Goal: Information Seeking & Learning: Learn about a topic

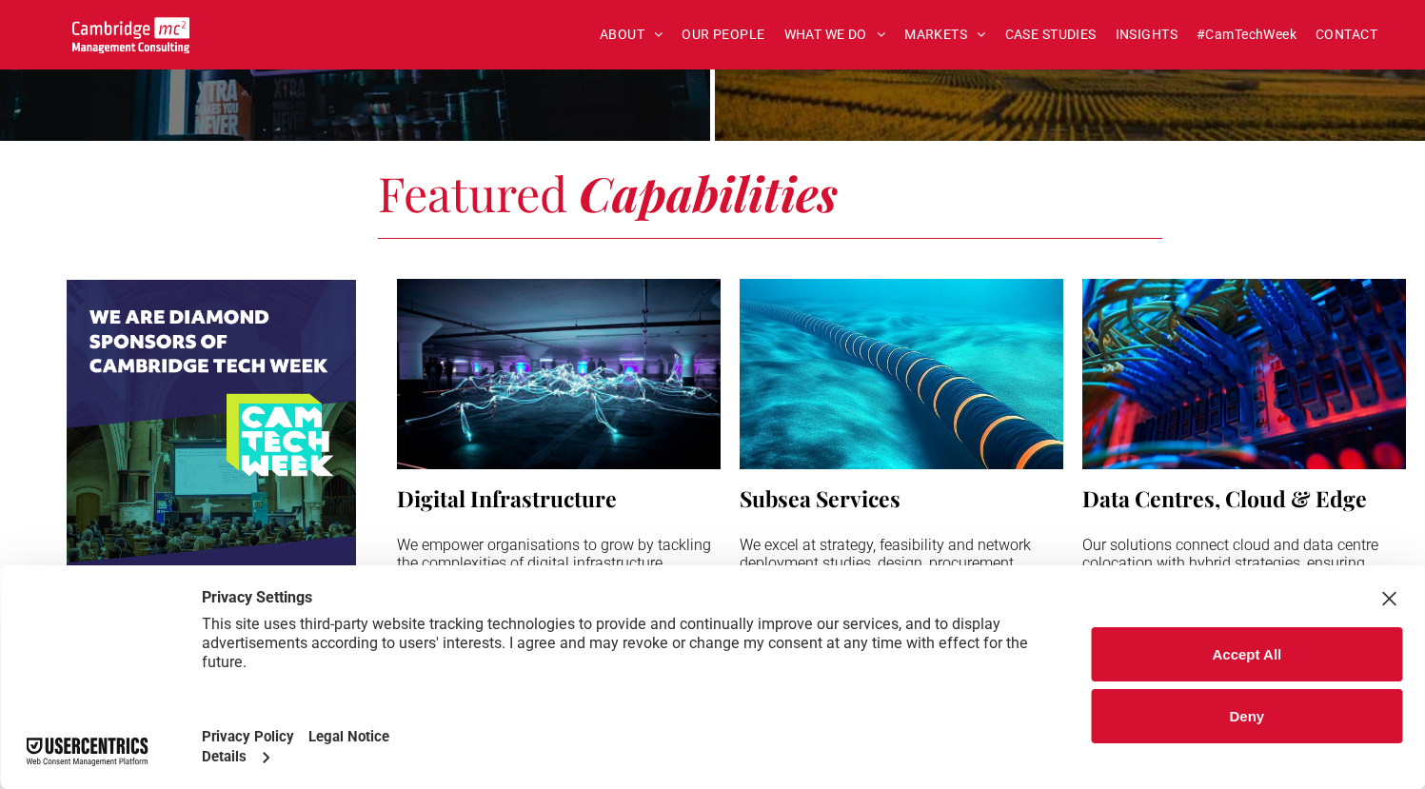
scroll to position [1293, 0]
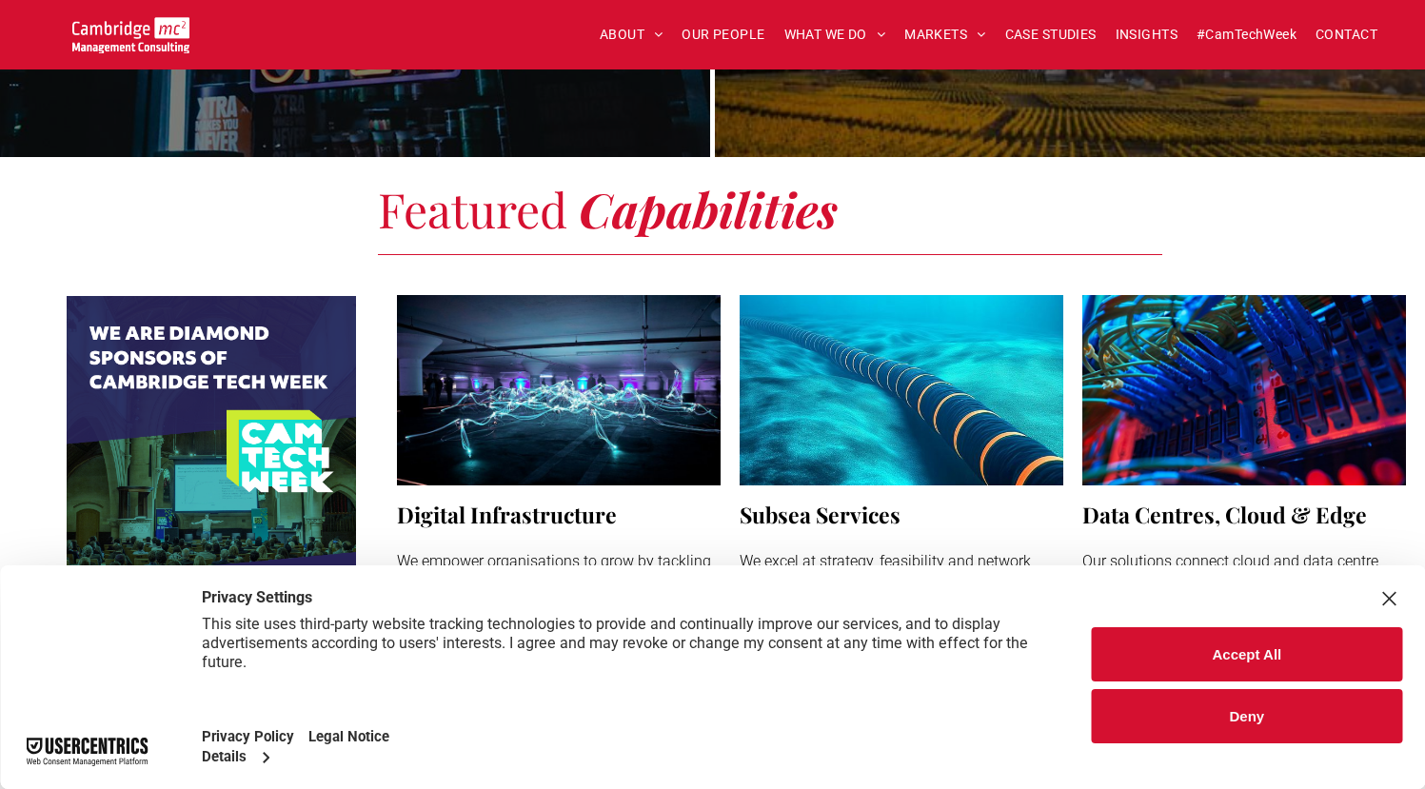
click at [1267, 712] on button "Deny" at bounding box center [1247, 716] width 310 height 54
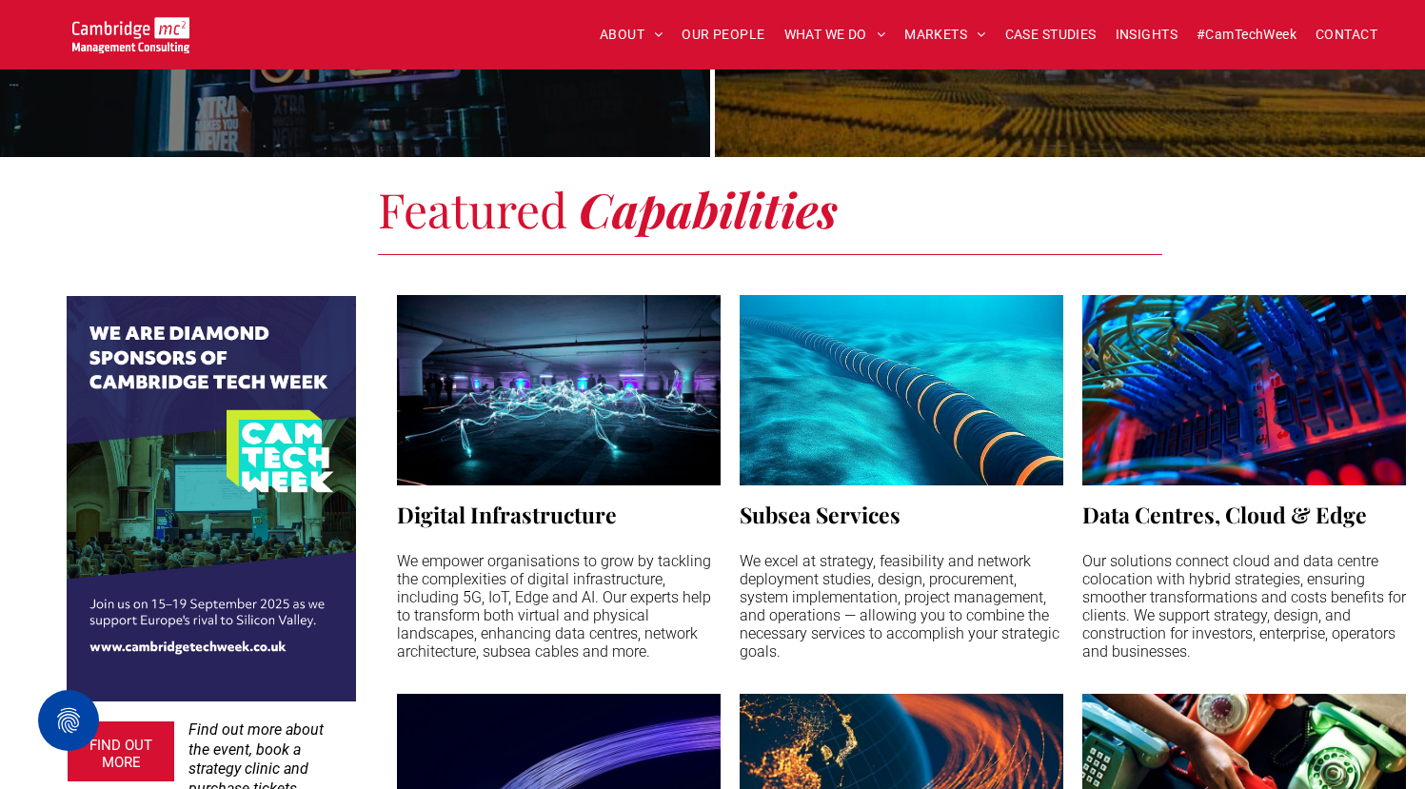
click at [386, 310] on div "Digital Infrastructure We empower organisations to grow by tackling the complex…" at bounding box center [901, 705] width 1047 height 858
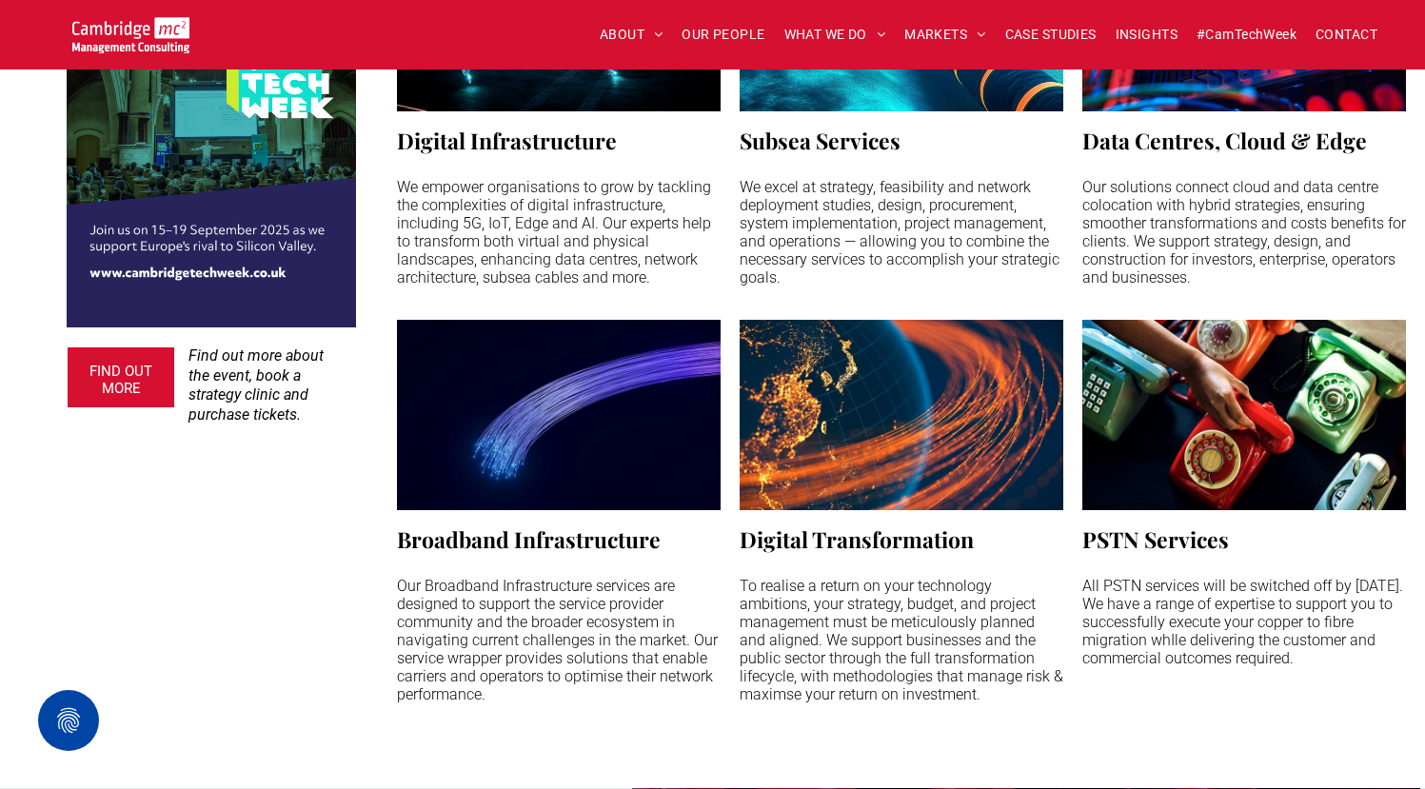
scroll to position [1668, 0]
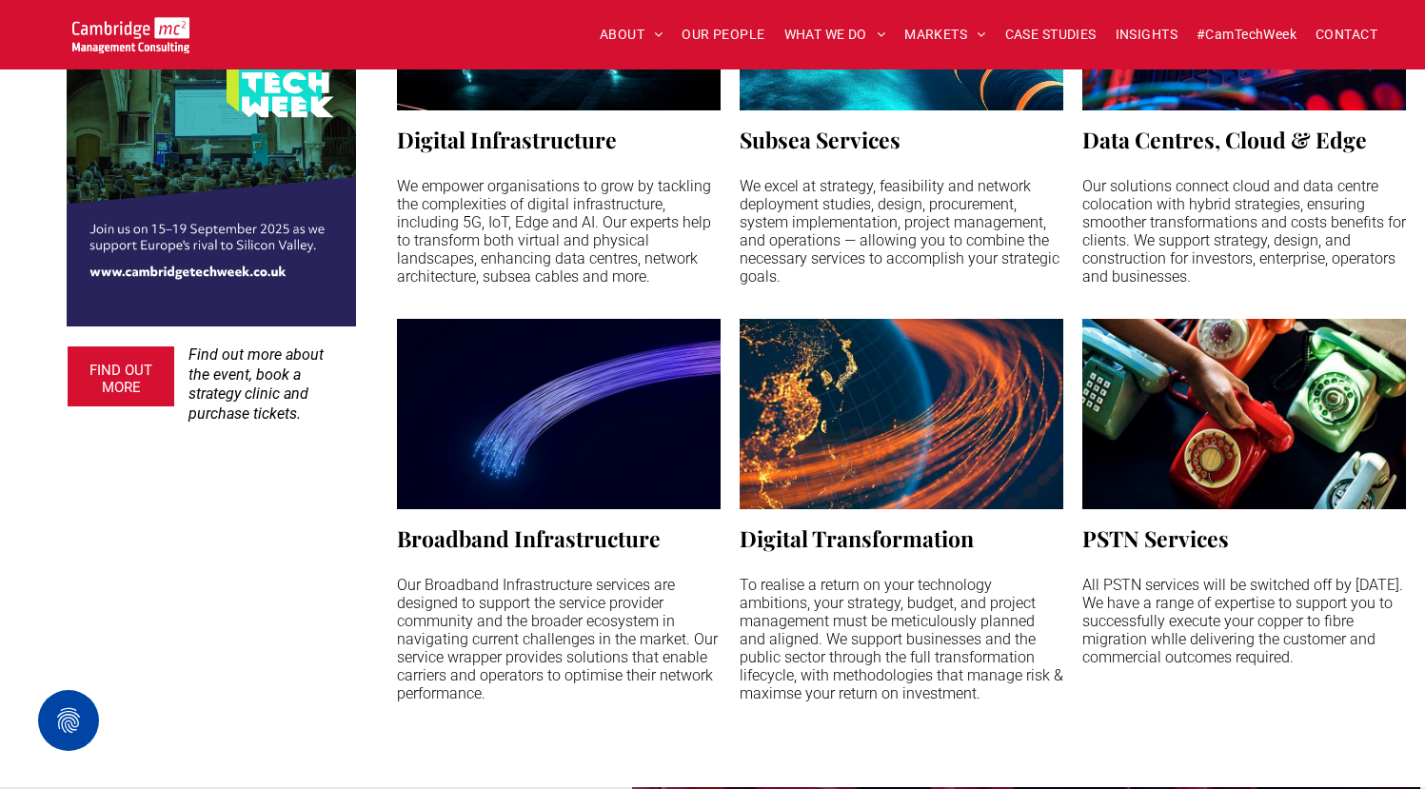
click at [268, 591] on div "FIND OUT MORE Find out more about the event, book a strategy clinic and purchas…" at bounding box center [178, 282] width 356 height 972
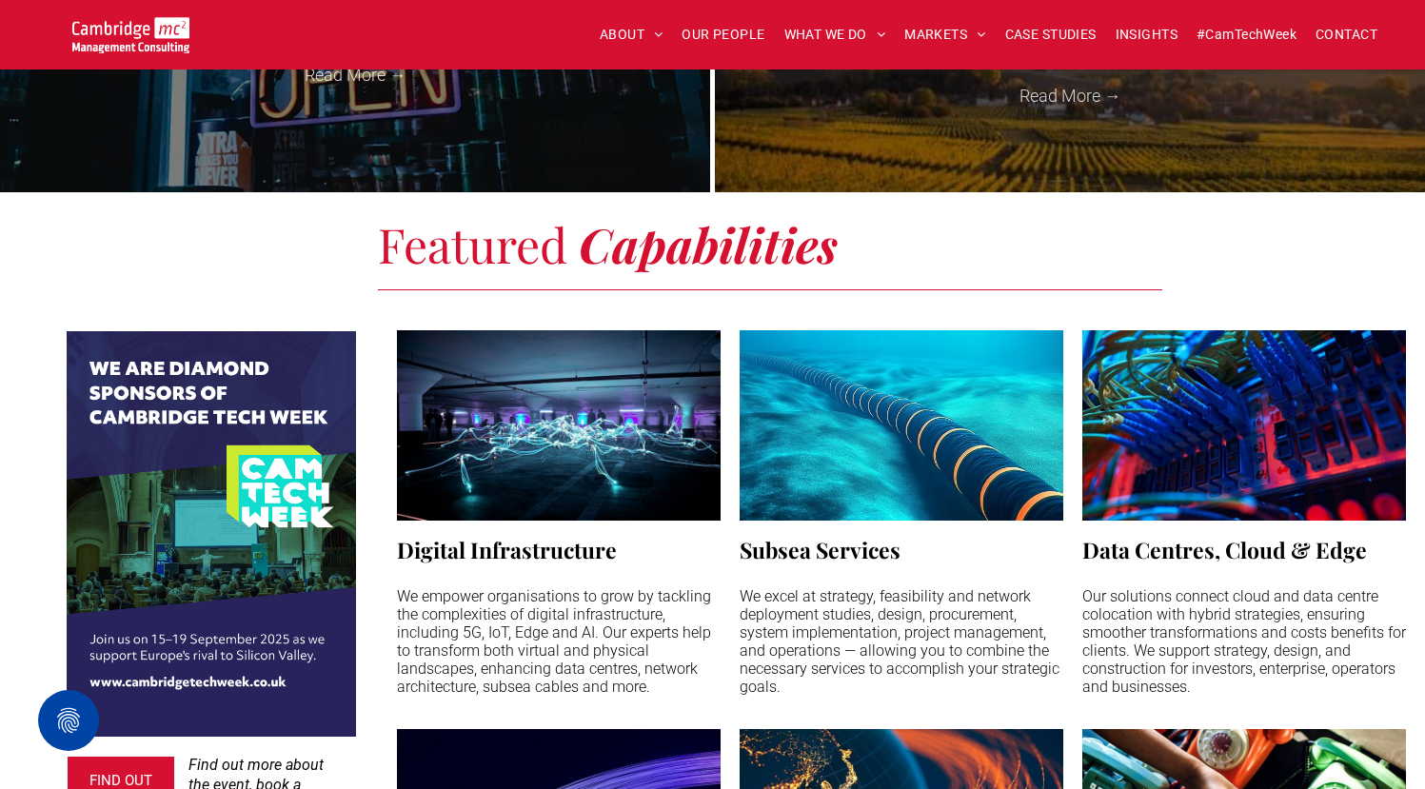
scroll to position [1275, 0]
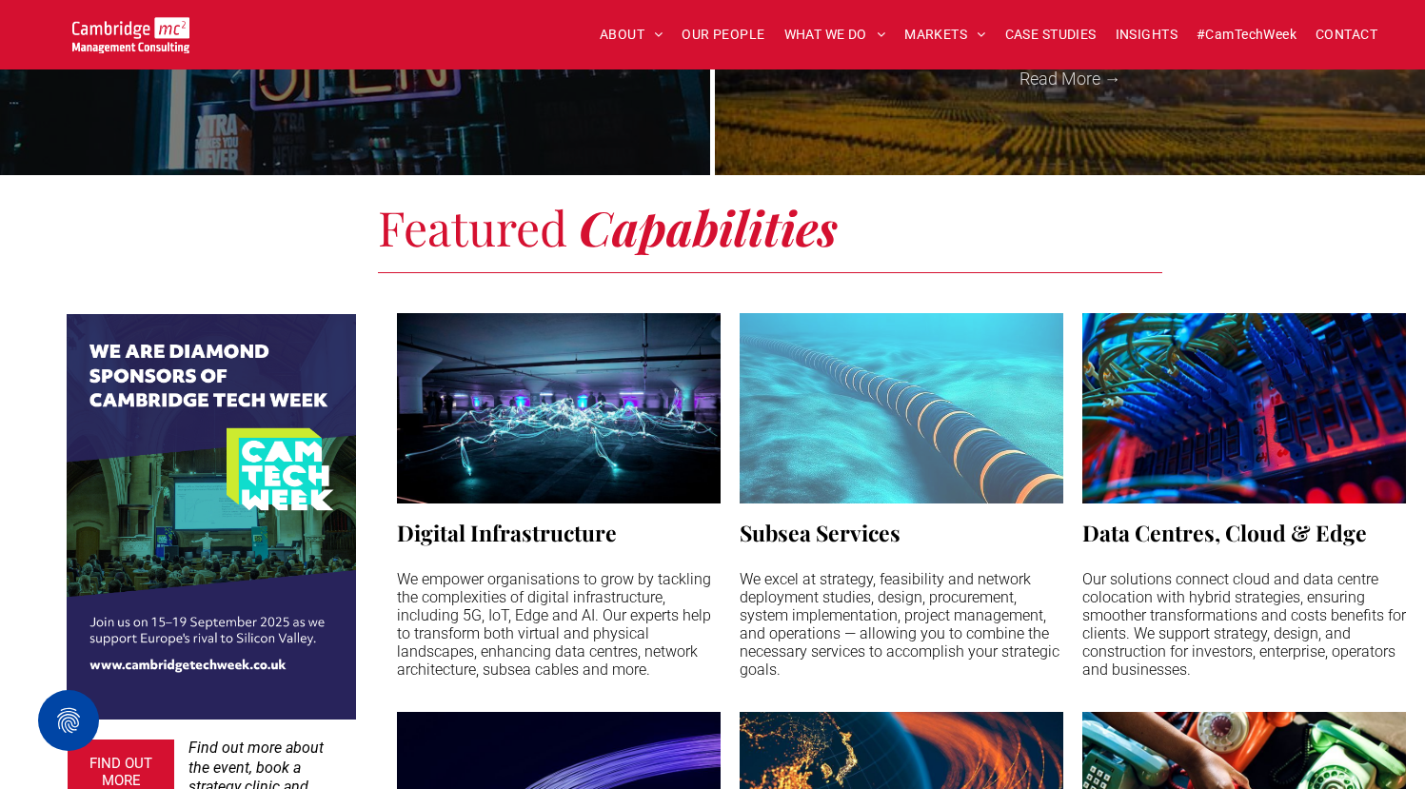
click at [905, 424] on link at bounding box center [902, 408] width 324 height 190
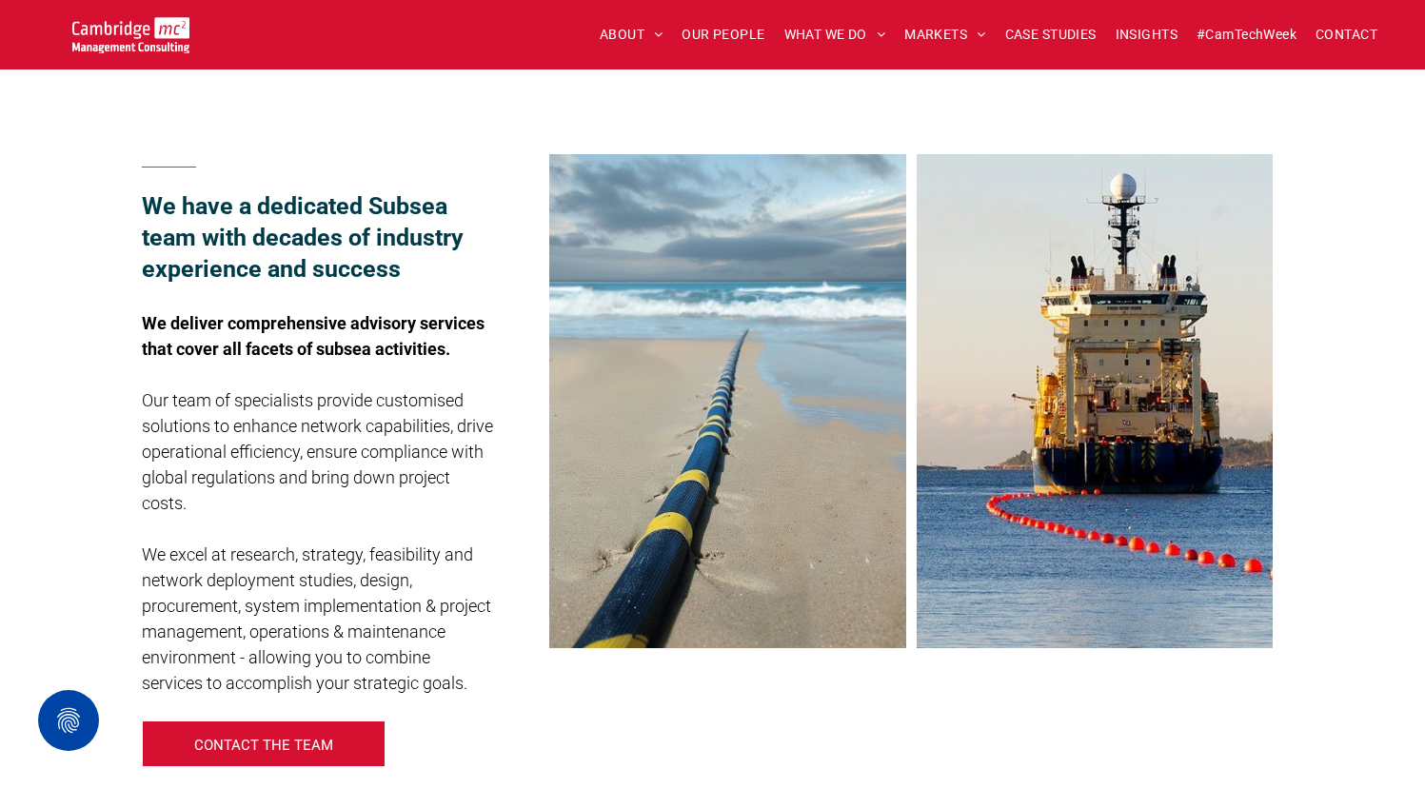
scroll to position [967, 0]
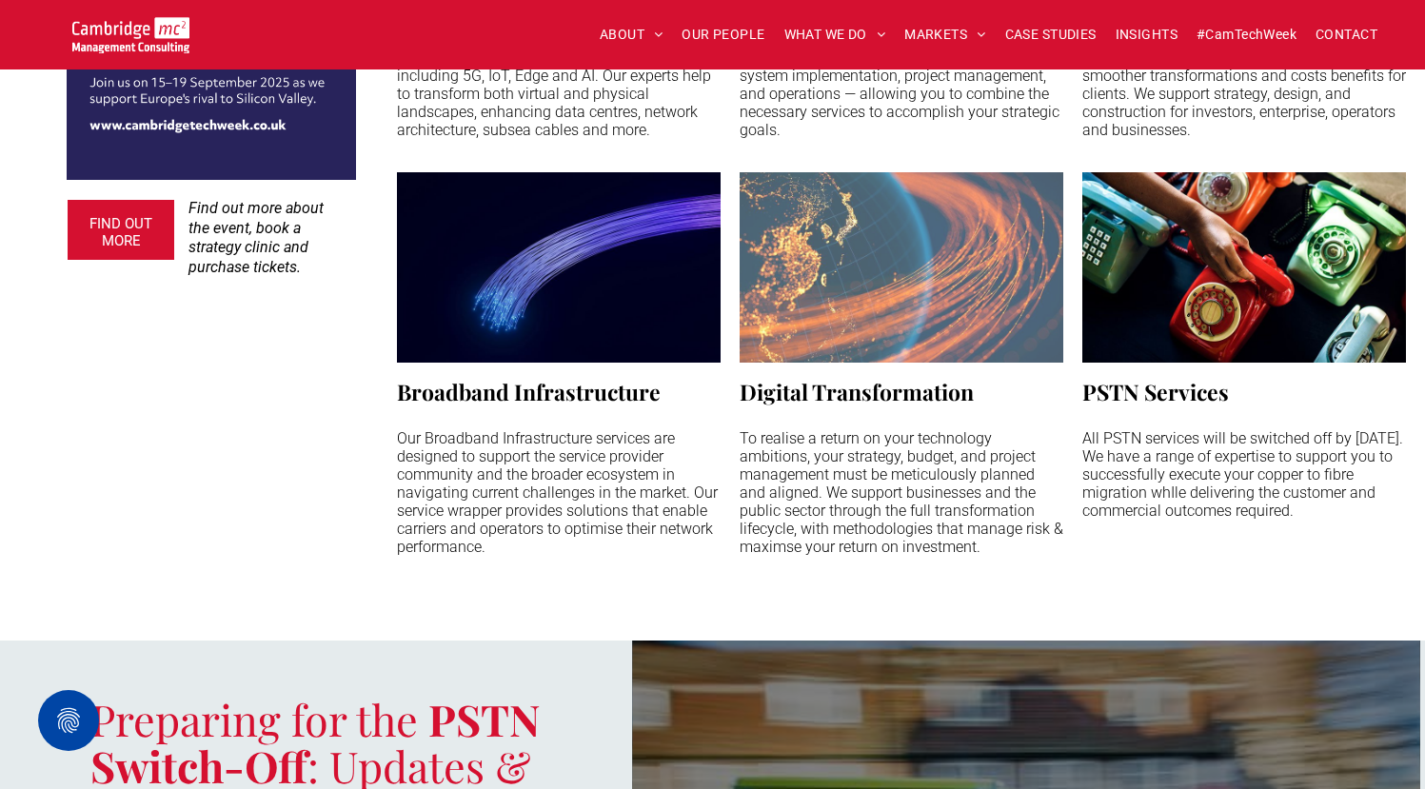
scroll to position [1820, 0]
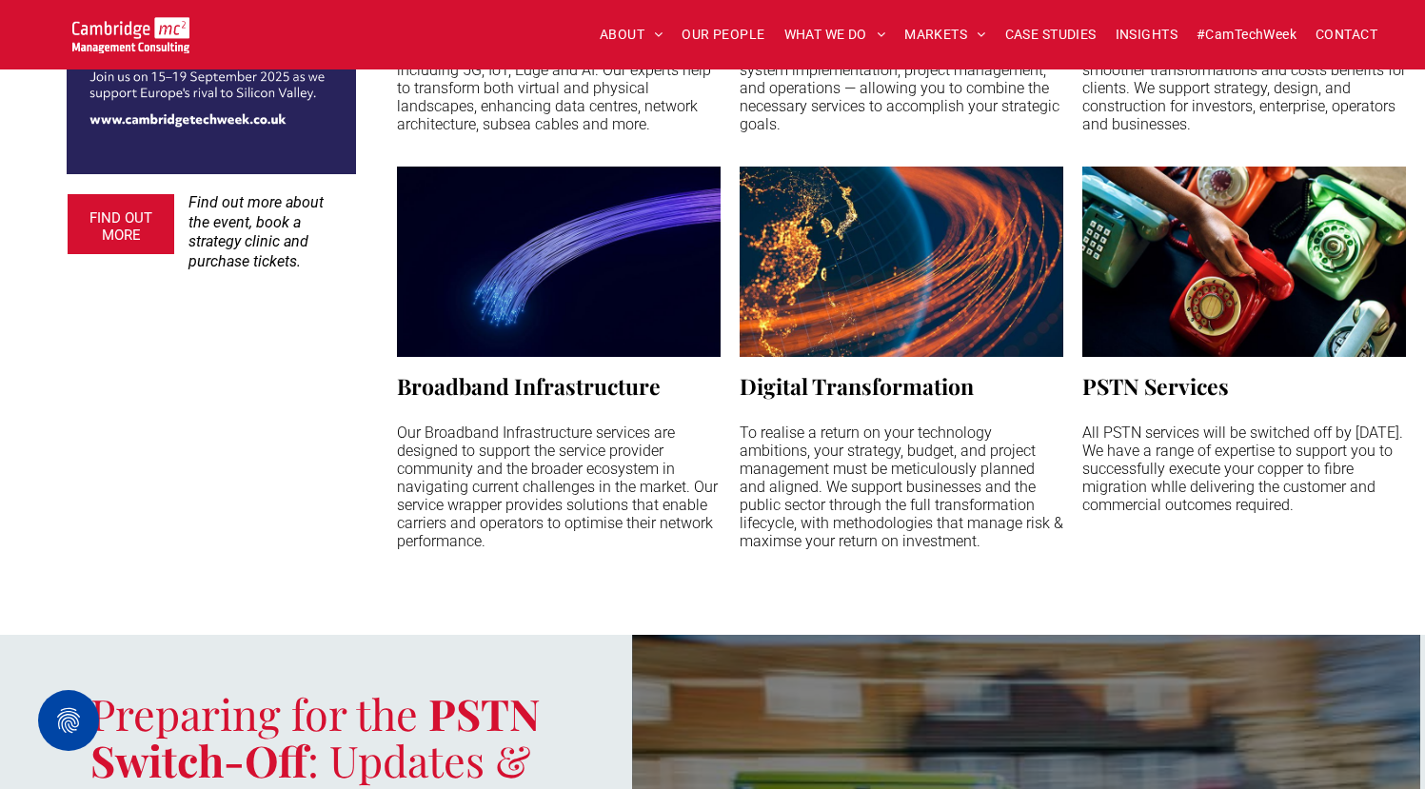
click at [203, 534] on div "FIND OUT MORE Find out more about the event, book a strategy clinic and purchas…" at bounding box center [178, 130] width 356 height 972
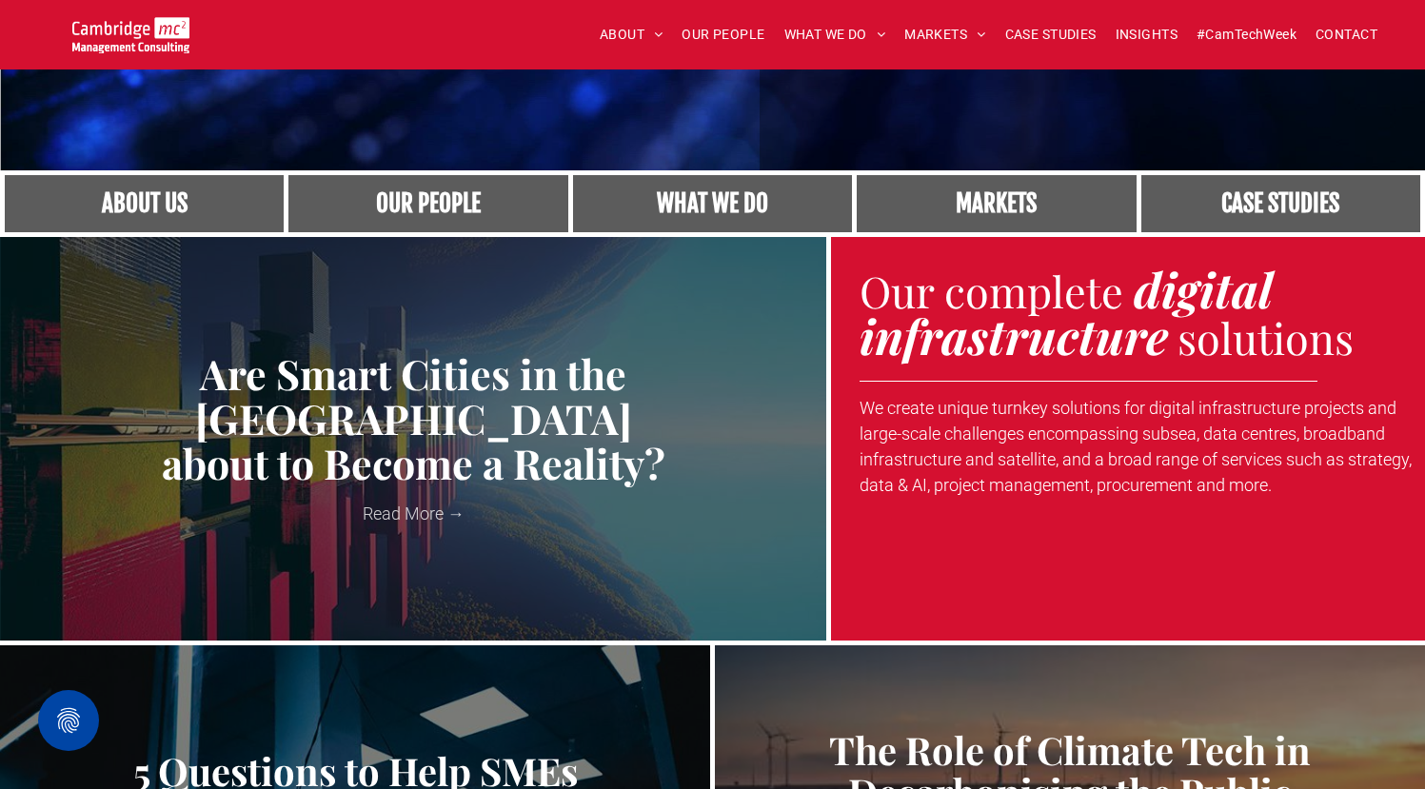
scroll to position [0, 0]
